Goal: Transaction & Acquisition: Register for event/course

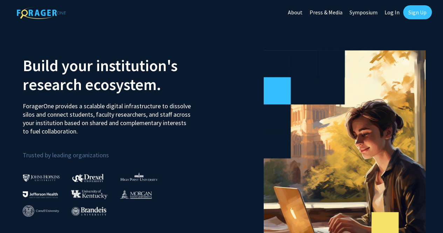
click at [415, 4] on div "Skip navigation About Press & Media Symposium Log In Sign Up" at bounding box center [359, 12] width 148 height 25
click at [415, 7] on link "Sign Up" at bounding box center [417, 12] width 29 height 14
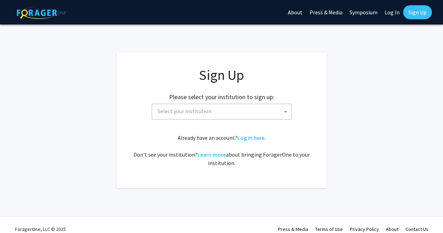
click at [243, 122] on div "Sign Up Please select your institution to sign up: [GEOGRAPHIC_DATA] [GEOGRAPHI…" at bounding box center [222, 117] width 182 height 101
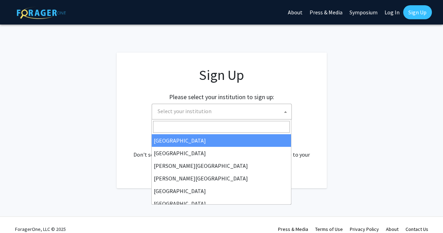
click at [233, 112] on span "Select your institution" at bounding box center [223, 111] width 137 height 14
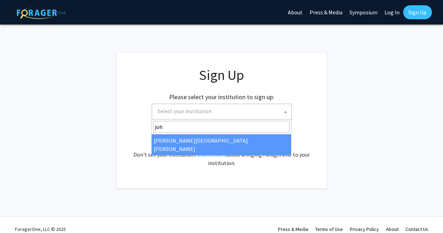
type input "joh"
select select "1"
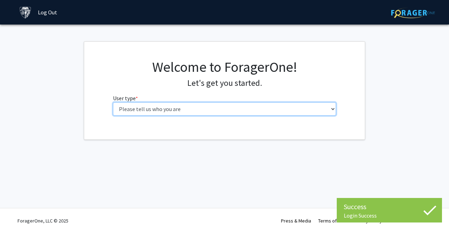
click at [155, 106] on select "Please tell us who you are Undergraduate Student Master's Student Doctoral Cand…" at bounding box center [224, 108] width 223 height 13
select select "1: undergrad"
click at [113, 102] on select "Please tell us who you are Undergraduate Student Master's Student Doctoral Cand…" at bounding box center [224, 108] width 223 height 13
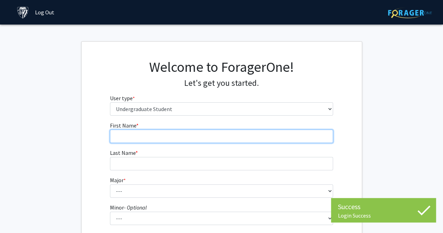
click at [161, 134] on input "First Name * required" at bounding box center [221, 136] width 223 height 13
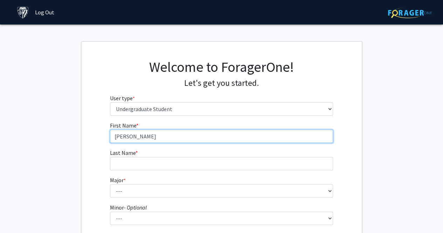
type input "Olivia"
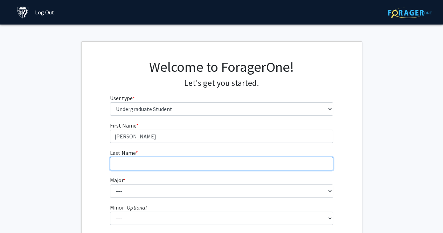
click at [128, 161] on input "Last Name * required" at bounding box center [221, 163] width 223 height 13
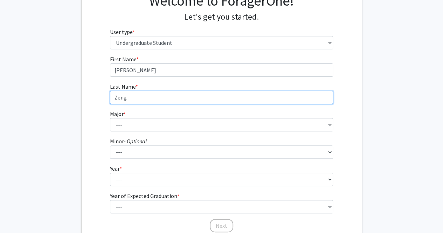
scroll to position [67, 0]
type input "Zeng"
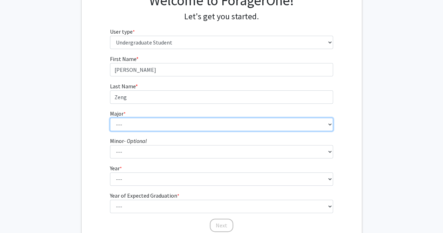
click at [124, 125] on select "--- Africana Studies Anthropology Applied Mathematics & Statistics Archaeology …" at bounding box center [221, 124] width 223 height 13
select select "7: 22"
click at [110, 118] on select "--- Africana Studies Anthropology Applied Mathematics & Statistics Archaeology …" at bounding box center [221, 124] width 223 height 13
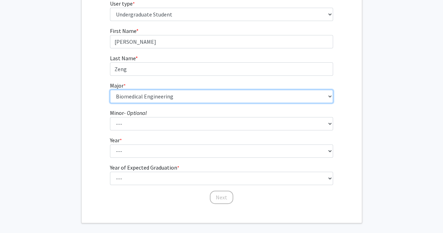
scroll to position [96, 0]
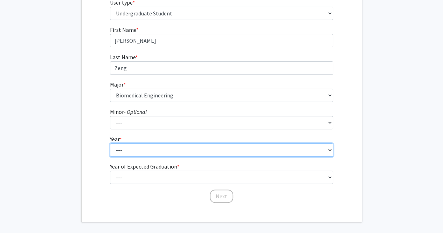
click at [132, 146] on select "--- First-year Sophomore Junior Senior Postbaccalaureate Certificate" at bounding box center [221, 149] width 223 height 13
select select "1: first-year"
click at [110, 143] on select "--- First-year Sophomore Junior Senior Postbaccalaureate Certificate" at bounding box center [221, 149] width 223 height 13
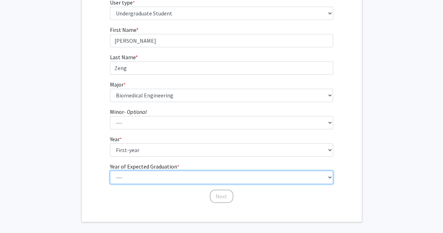
click at [121, 173] on select "--- 2025 2026 2027 2028 2029 2030 2031 2032 2033 2034" at bounding box center [221, 177] width 223 height 13
select select "5: 2029"
click at [110, 171] on select "--- 2025 2026 2027 2028 2029 2030 2031 2032 2033 2034" at bounding box center [221, 177] width 223 height 13
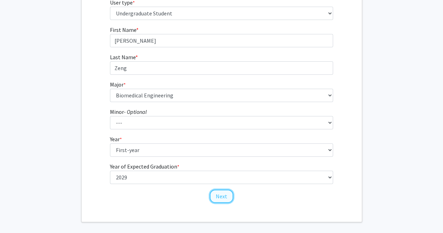
click at [219, 199] on button "Next" at bounding box center [221, 196] width 23 height 13
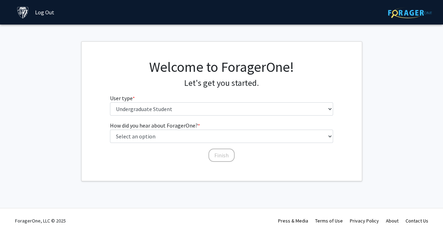
scroll to position [0, 0]
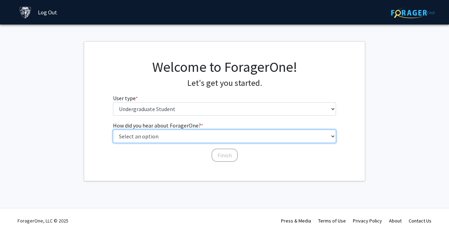
click at [204, 139] on select "Select an option Peer/student recommendation Faculty/staff recommendation Unive…" at bounding box center [224, 136] width 223 height 13
select select "2: faculty_recommendation"
click at [113, 130] on select "Select an option Peer/student recommendation Faculty/staff recommendation Unive…" at bounding box center [224, 136] width 223 height 13
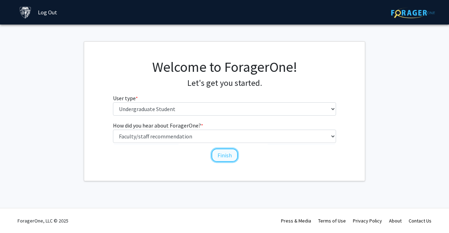
click at [216, 158] on button "Finish" at bounding box center [224, 155] width 26 height 13
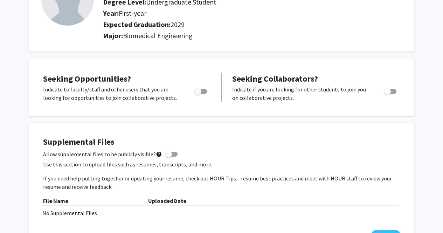
scroll to position [75, 0]
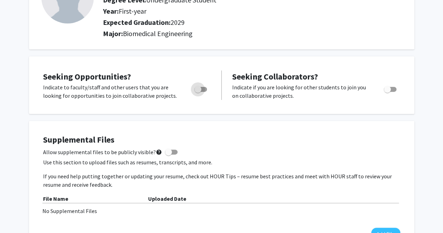
click at [203, 90] on span "Toggle" at bounding box center [201, 89] width 13 height 5
click at [198, 92] on input "Are you actively seeking opportunities?" at bounding box center [198, 92] width 0 height 0
checkbox input "true"
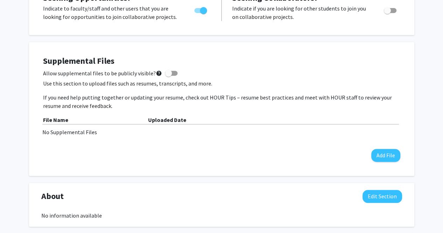
scroll to position [0, 0]
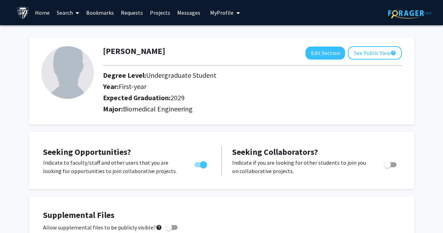
click at [62, 14] on link "Search" at bounding box center [67, 12] width 29 height 25
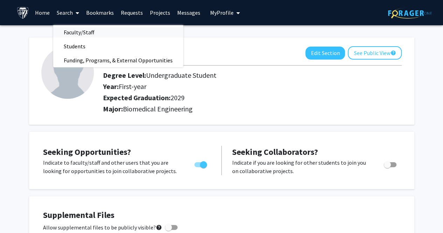
click at [82, 30] on span "Faculty/Staff" at bounding box center [79, 32] width 52 height 14
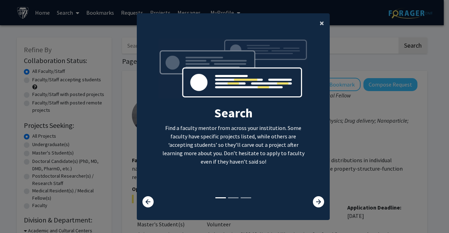
click at [321, 19] on span "×" at bounding box center [321, 23] width 5 height 11
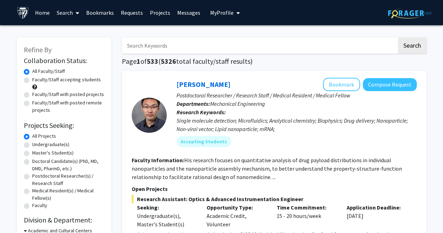
click at [21, 79] on div "Refine By Collaboration Status: Collaboration Status All Faculty/Staff Collabor…" at bounding box center [64, 234] width 95 height 392
click at [32, 82] on label "Faculty/Staff accepting students" at bounding box center [66, 79] width 69 height 7
click at [32, 81] on input "Faculty/Staff accepting students" at bounding box center [34, 78] width 5 height 5
radio input "true"
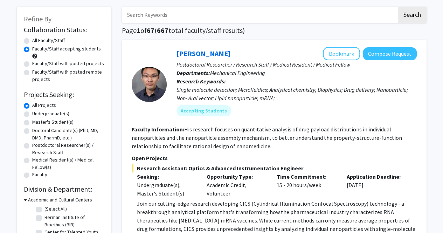
click at [32, 115] on label "Undergraduate(s)" at bounding box center [50, 113] width 37 height 7
click at [32, 115] on input "Undergraduate(s)" at bounding box center [34, 112] width 5 height 5
radio input "true"
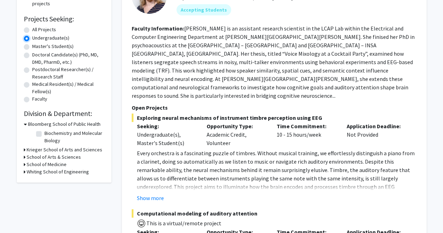
scroll to position [107, 0]
click at [25, 164] on icon at bounding box center [25, 164] width 2 height 7
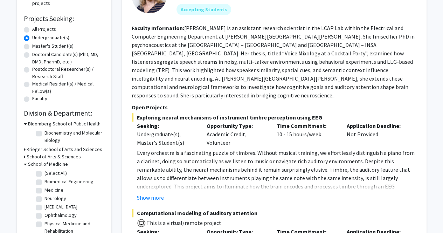
click at [45, 183] on label "Biomedical Engineering" at bounding box center [69, 181] width 49 height 7
click at [45, 183] on input "Biomedical Engineering" at bounding box center [47, 180] width 5 height 5
checkbox input "true"
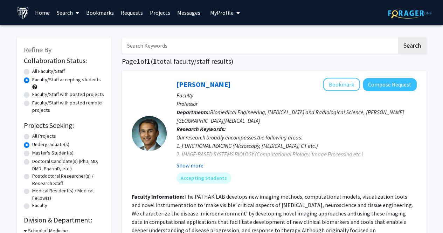
click at [193, 166] on button "Show more" at bounding box center [190, 165] width 27 height 8
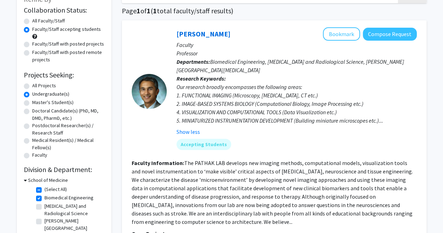
scroll to position [98, 0]
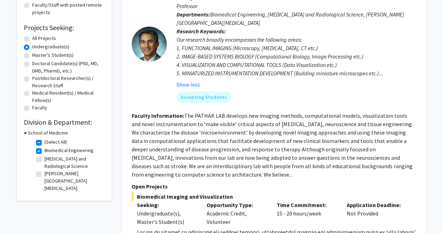
click at [26, 134] on icon at bounding box center [25, 132] width 3 height 7
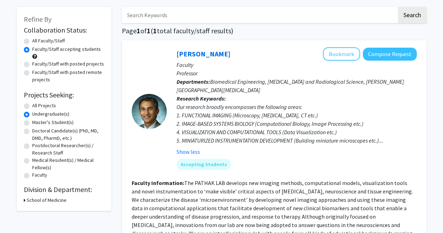
scroll to position [0, 0]
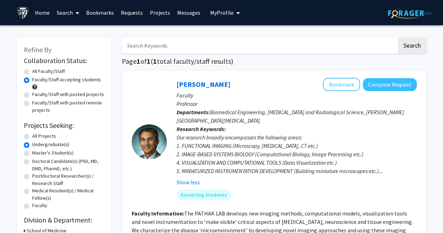
click at [32, 92] on label "Faculty/Staff with posted projects" at bounding box center [68, 94] width 72 height 7
click at [32, 92] on input "Faculty/Staff with posted projects" at bounding box center [34, 93] width 5 height 5
radio input "true"
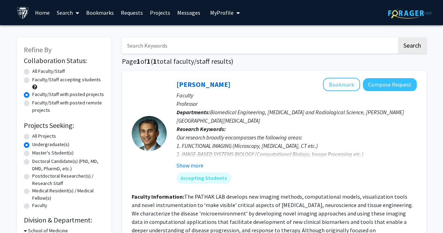
click at [32, 74] on label "All Faculty/Staff" at bounding box center [48, 71] width 33 height 7
click at [32, 72] on input "All Faculty/Staff" at bounding box center [34, 70] width 5 height 5
radio input "true"
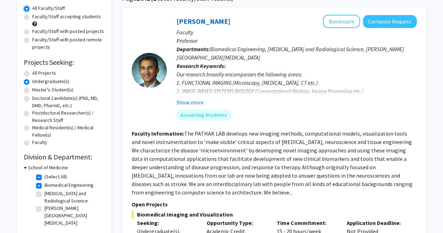
scroll to position [45, 0]
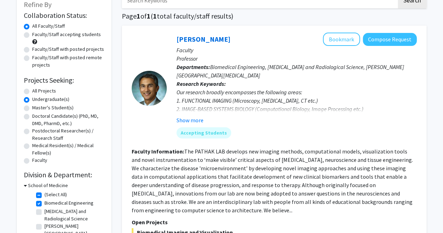
click at [34, 93] on label "All Projects" at bounding box center [44, 90] width 24 height 7
click at [34, 92] on input "All Projects" at bounding box center [34, 89] width 5 height 5
radio input "true"
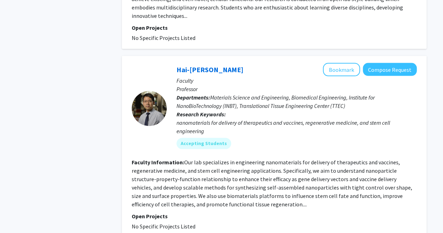
scroll to position [2001, 0]
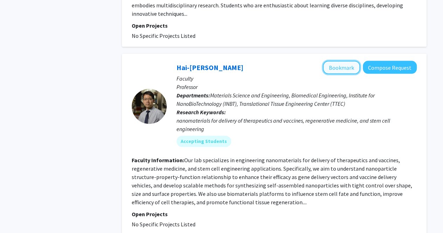
click at [336, 61] on button "Bookmark" at bounding box center [341, 67] width 37 height 13
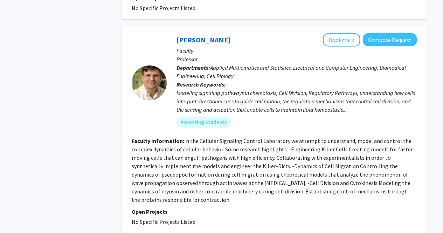
scroll to position [2216, 0]
